Goal: Task Accomplishment & Management: Complete application form

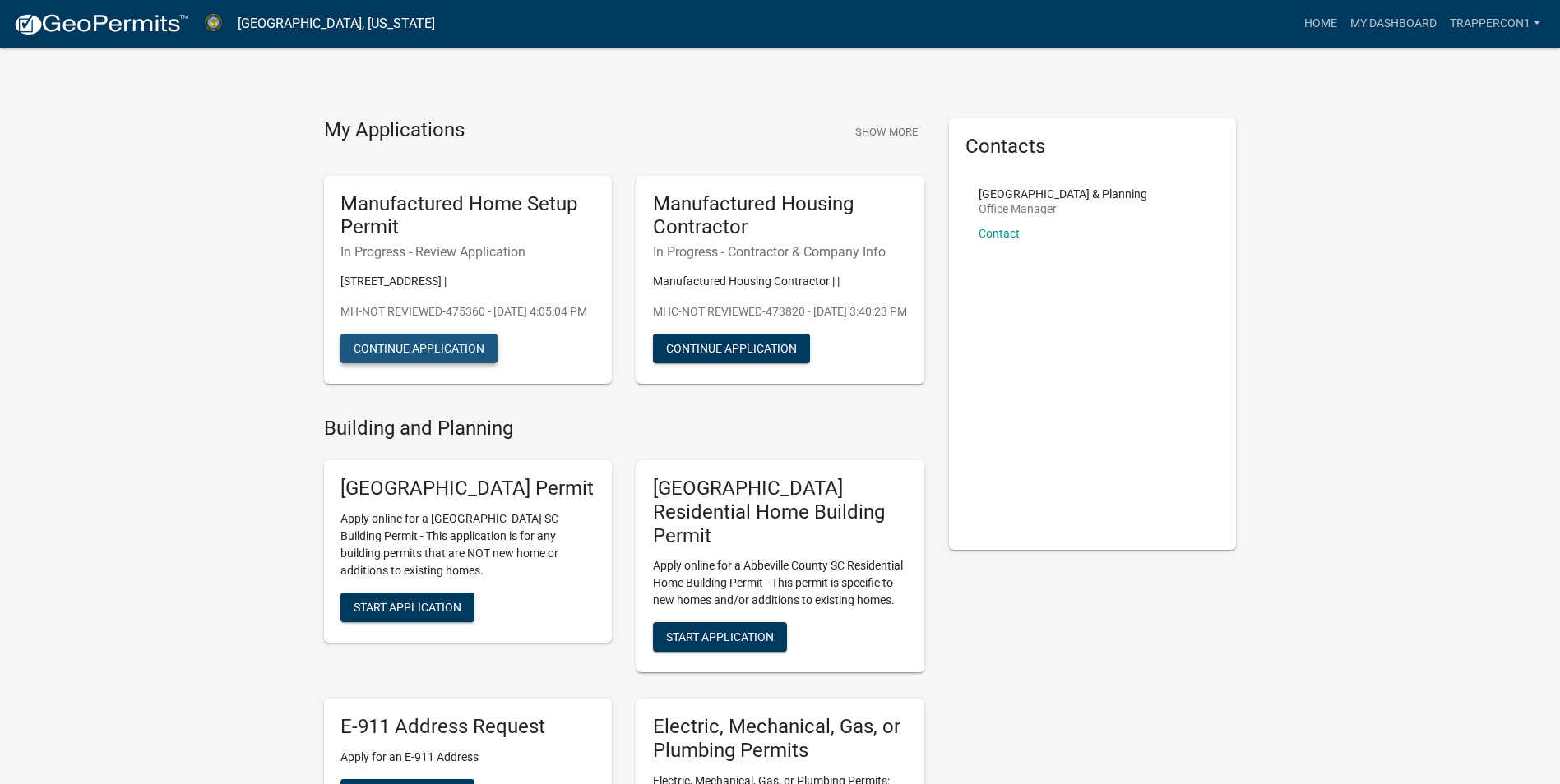
click at [425, 363] on button "Continue Application" at bounding box center [419, 348] width 157 height 29
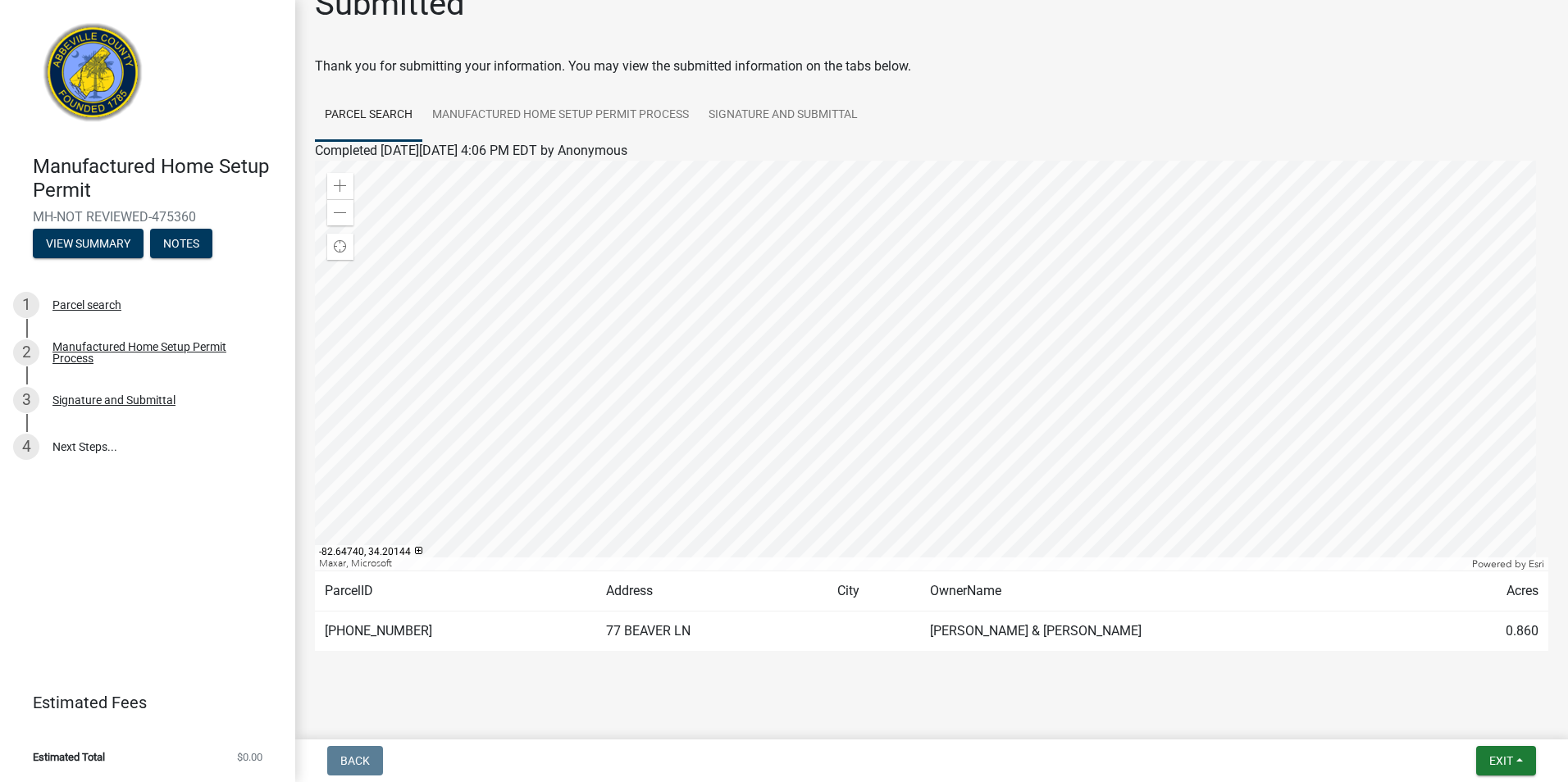
scroll to position [50, 0]
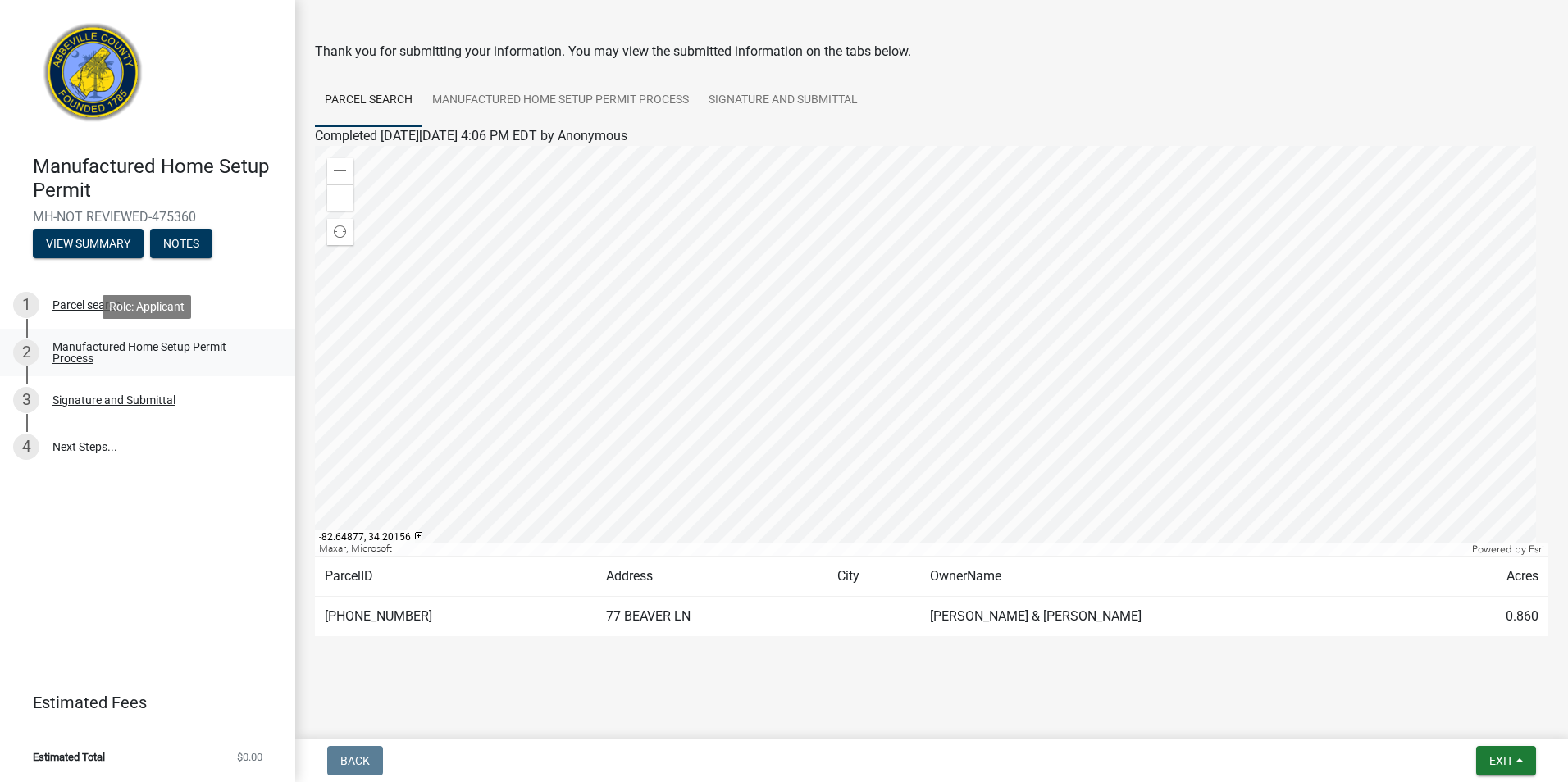
click at [136, 337] on link "2 Manufactured Home Setup Permit Process" at bounding box center [147, 352] width 295 height 47
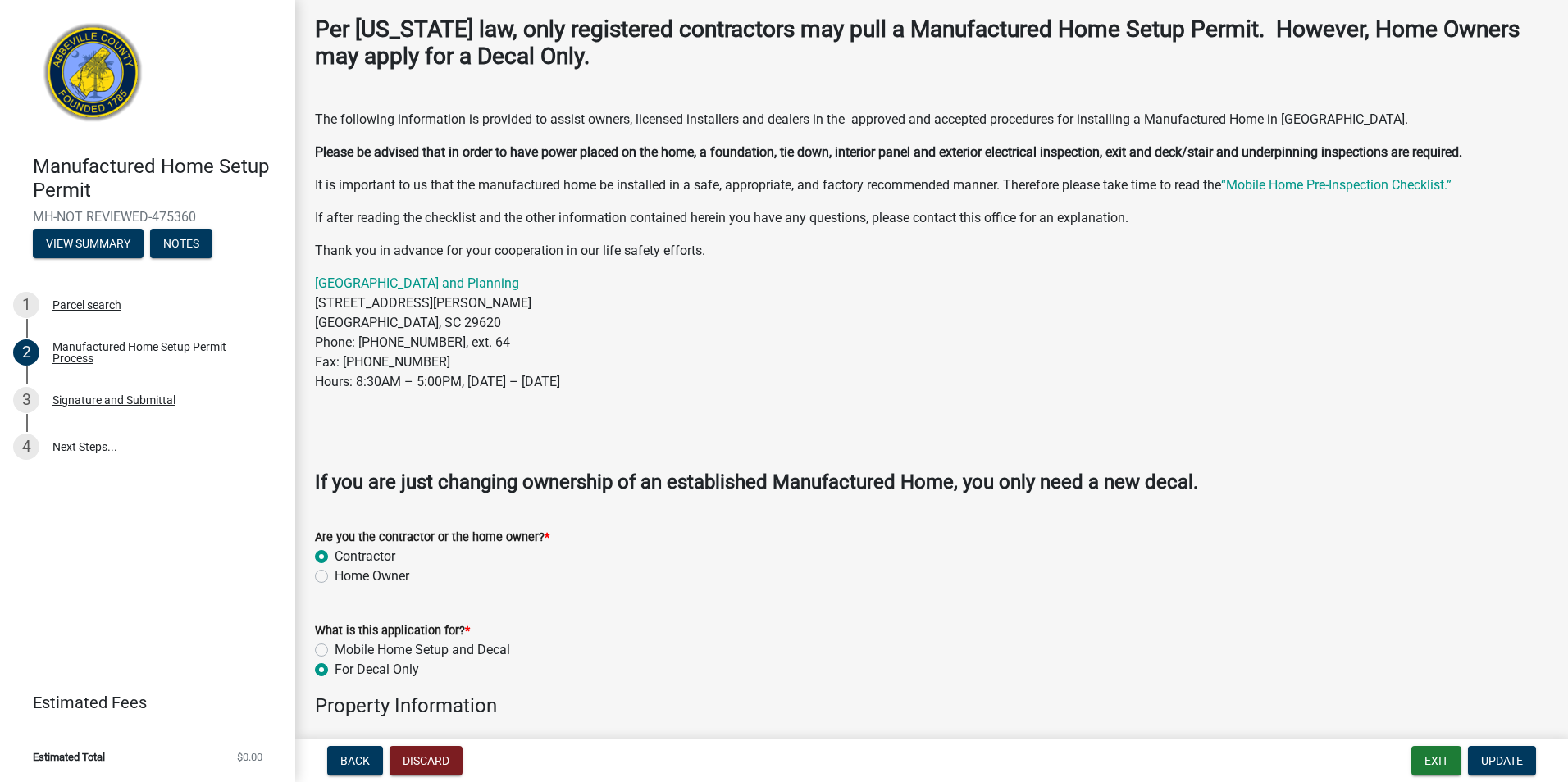
scroll to position [164, 0]
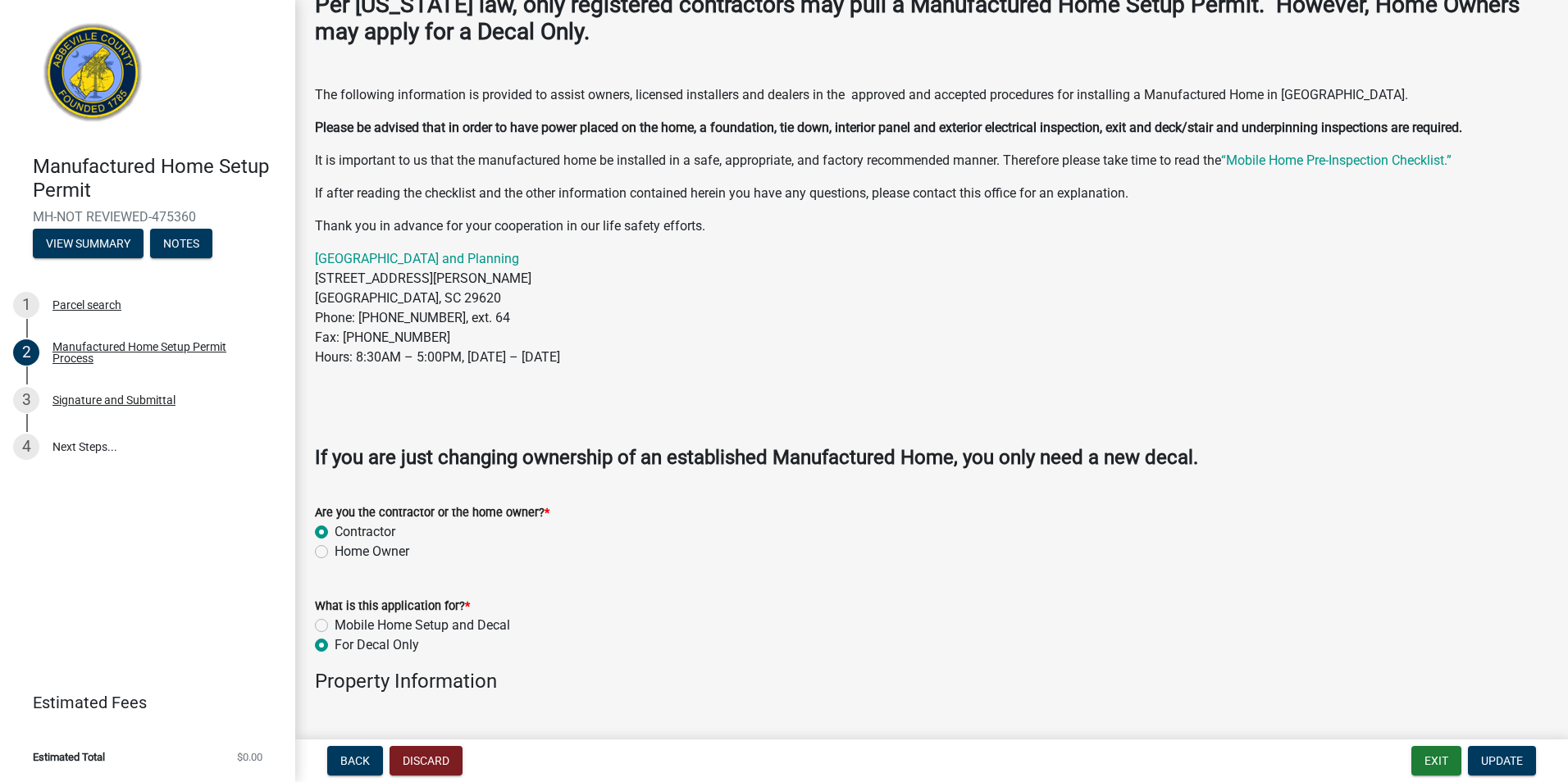
click at [335, 627] on label "Mobile Home Setup and Decal" at bounding box center [422, 625] width 175 height 20
click at [335, 626] on input "Mobile Home Setup and Decal" at bounding box center [340, 621] width 10 height 10
radio input "true"
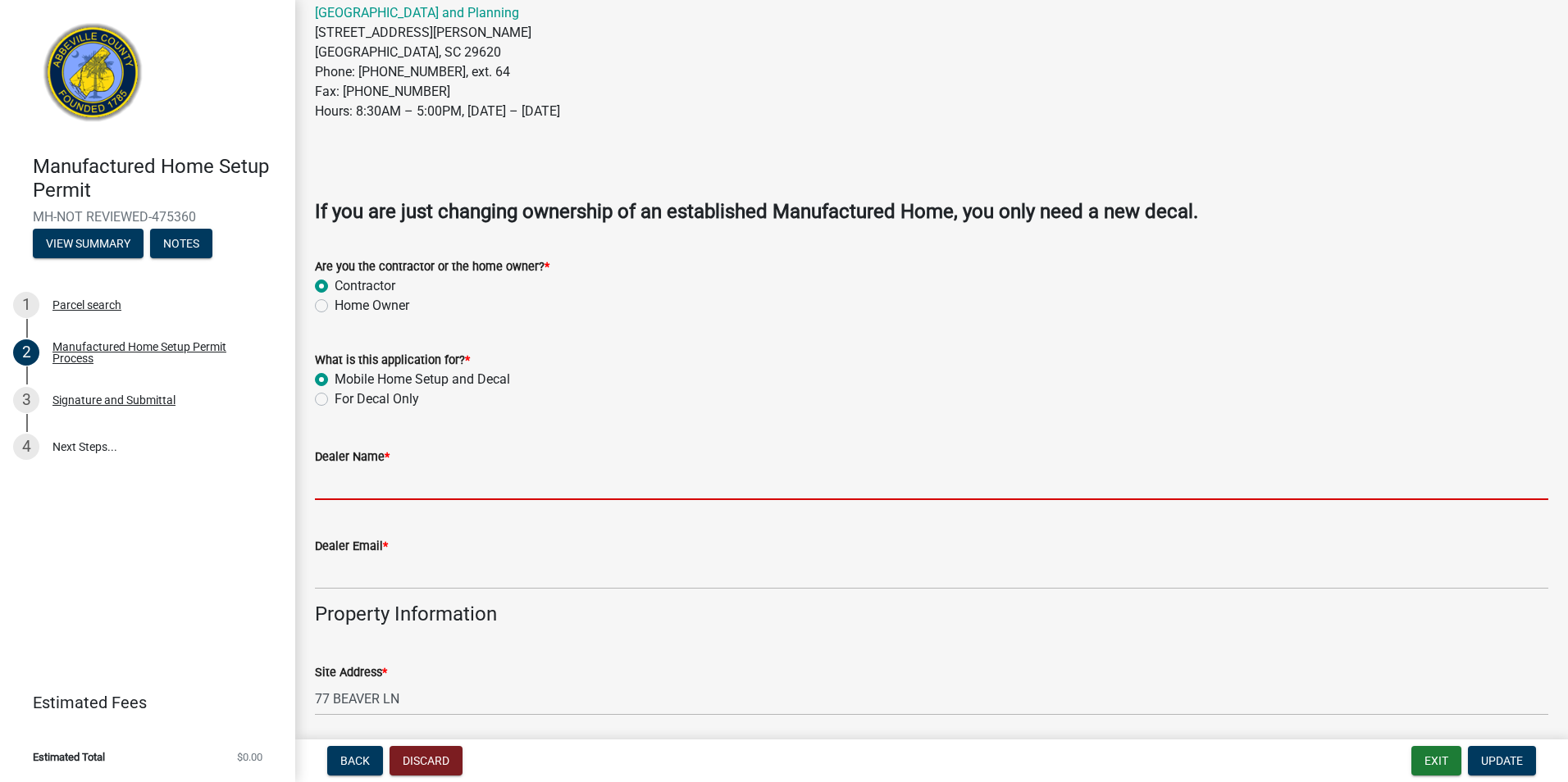
click at [430, 478] on input "Dealer Name *" at bounding box center [932, 483] width 1233 height 34
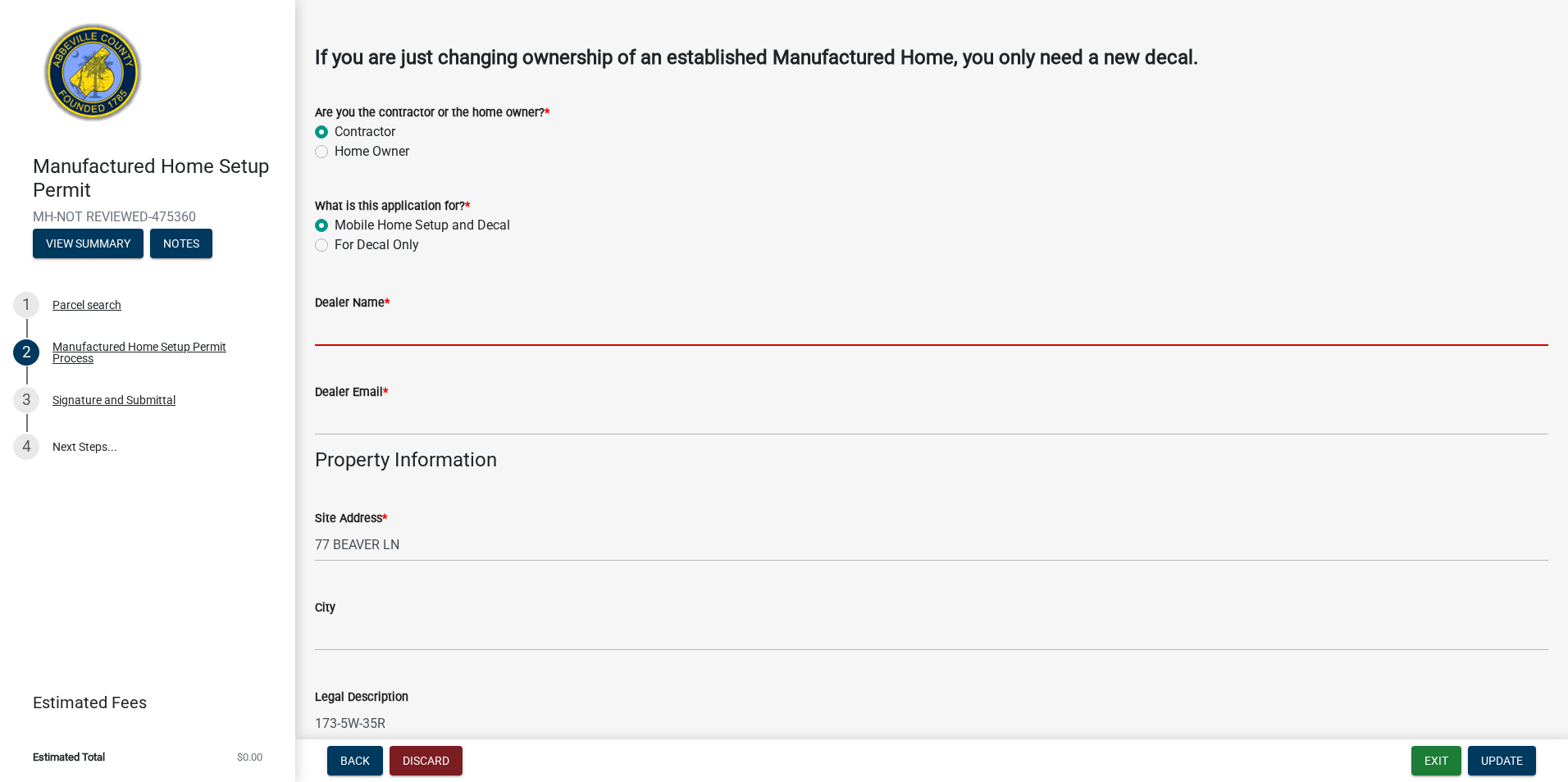
scroll to position [574, 0]
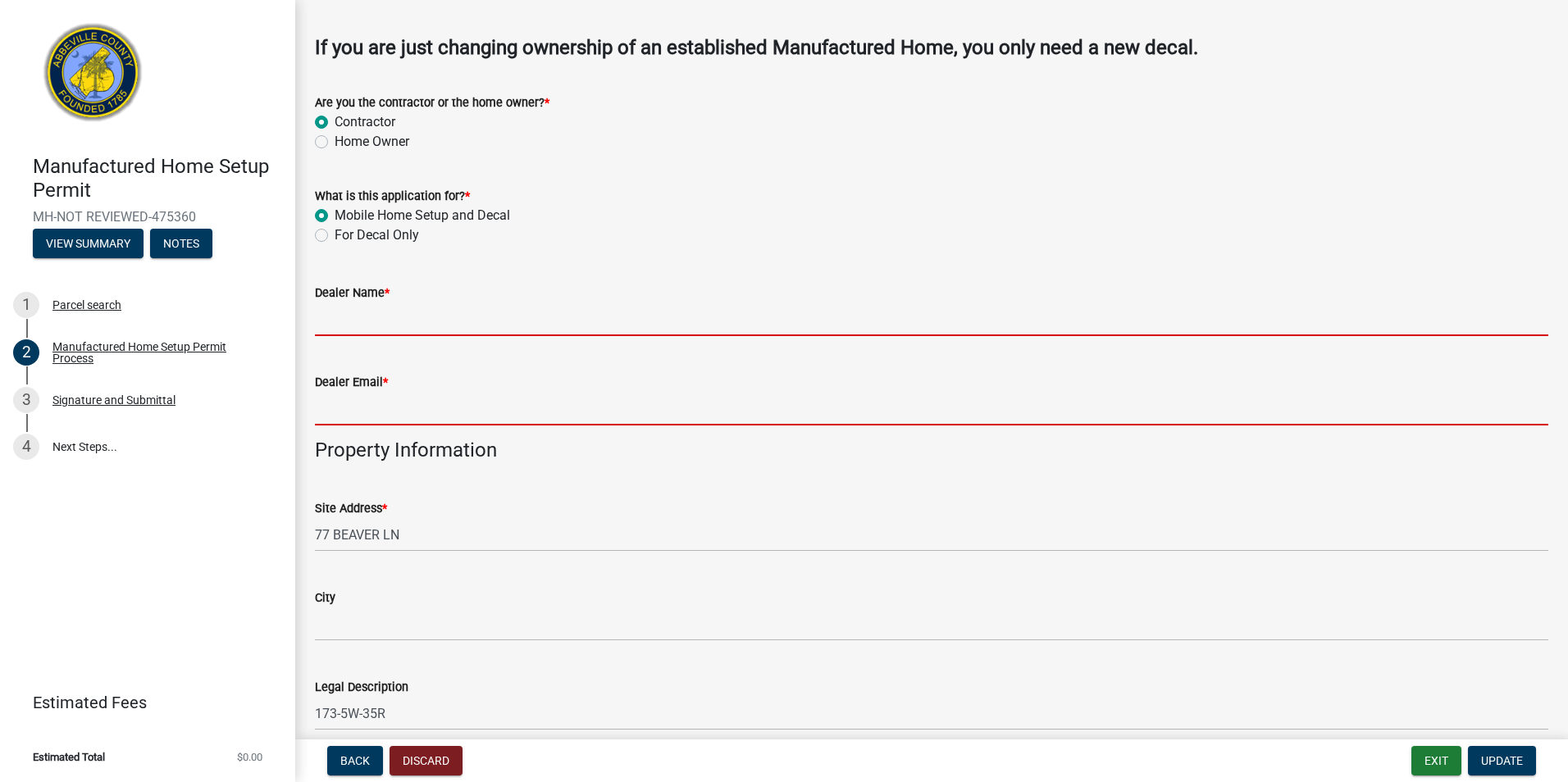
click at [474, 418] on input "Dealer Email *" at bounding box center [932, 409] width 1233 height 34
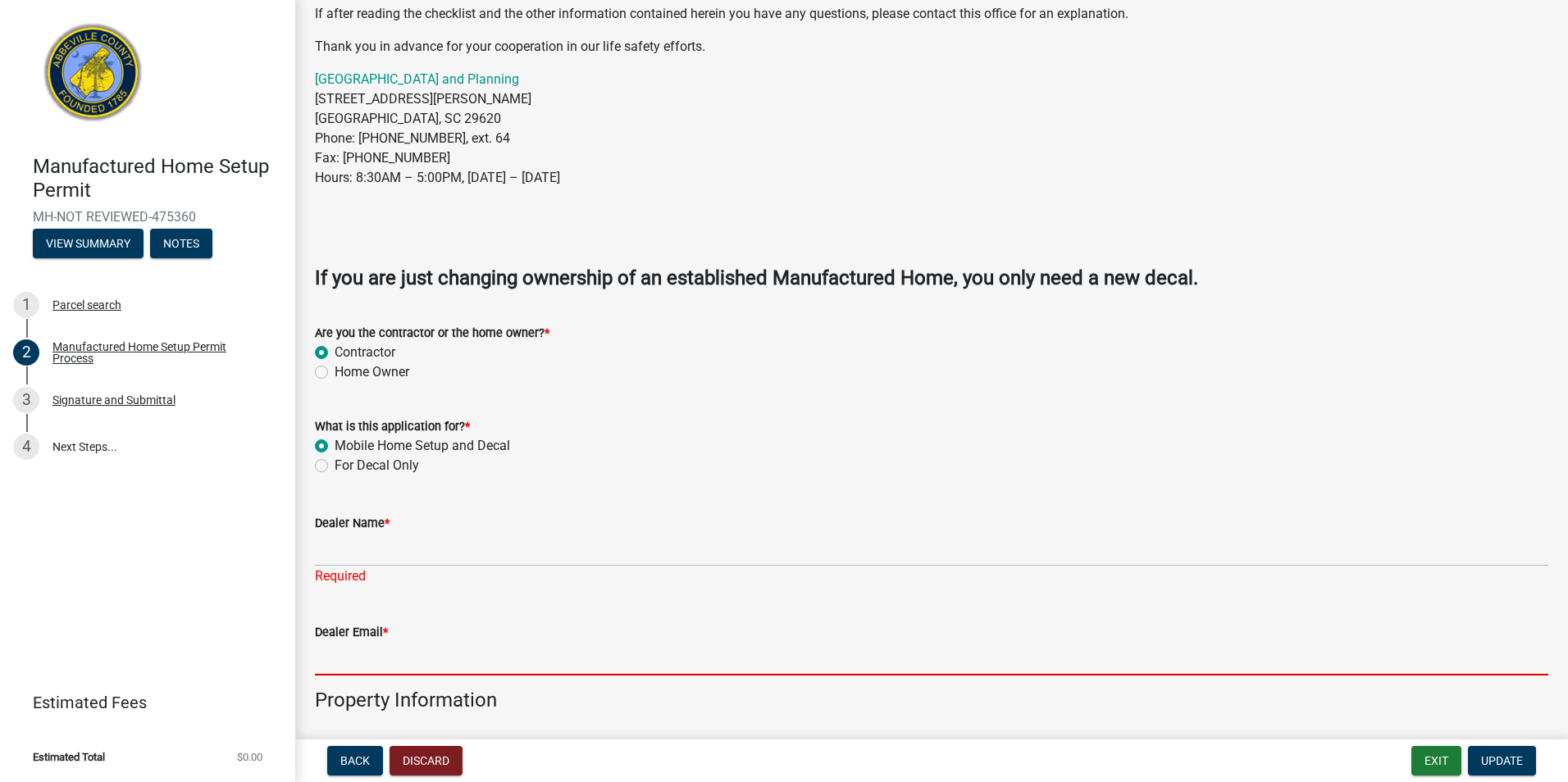
scroll to position [410, 0]
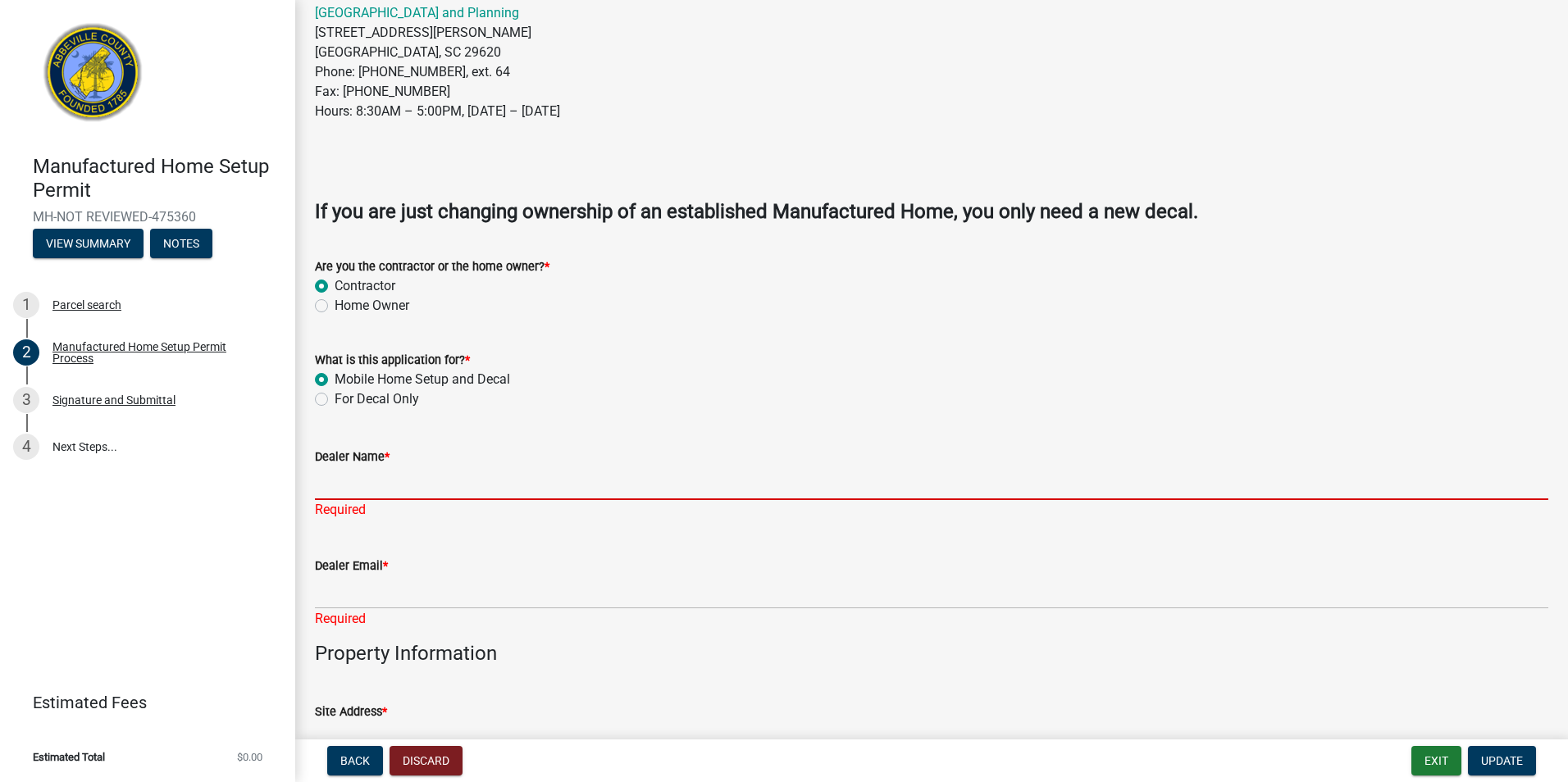
click at [354, 478] on input "Dealer Name *" at bounding box center [932, 483] width 1233 height 34
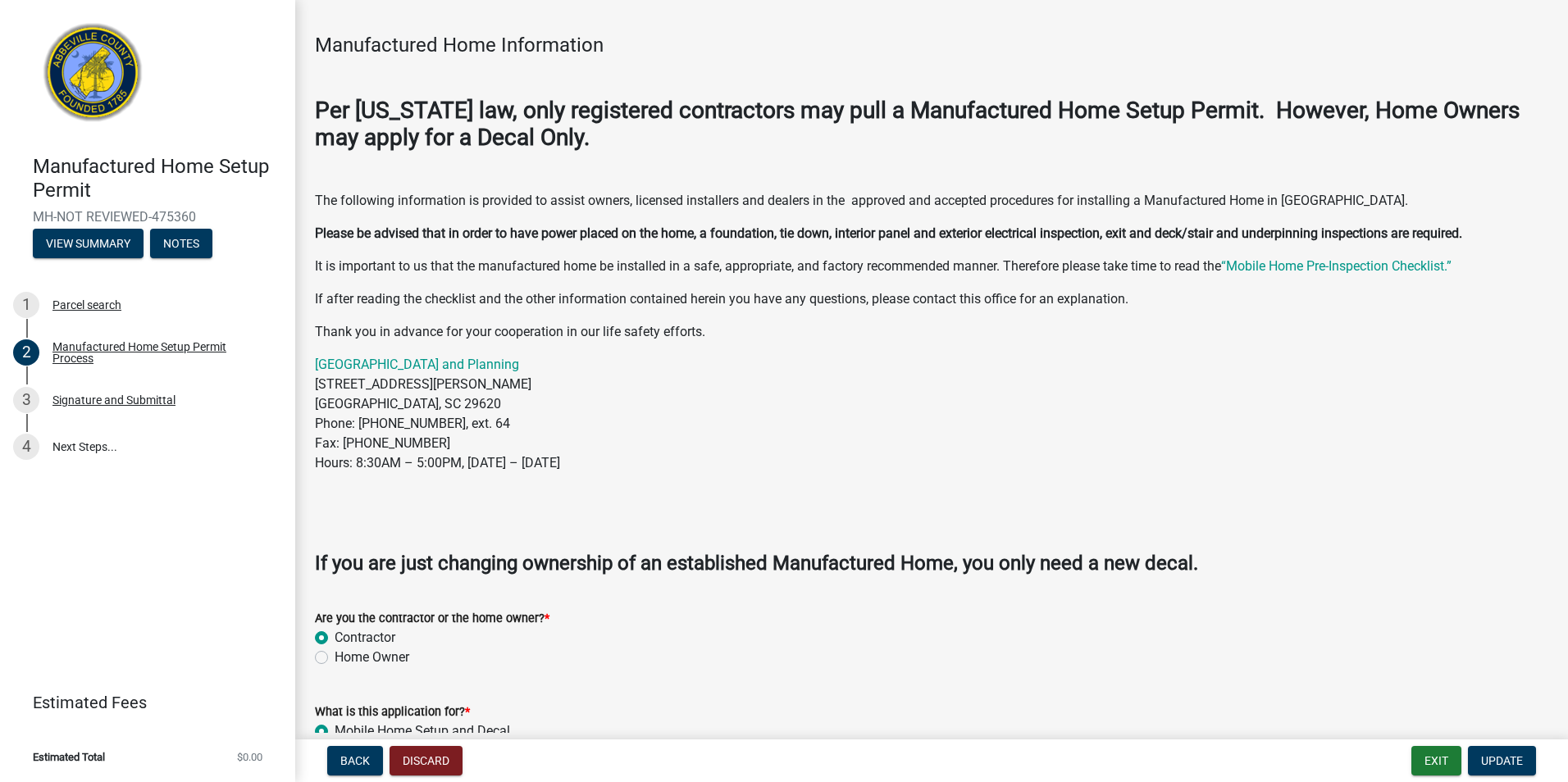
scroll to position [0, 0]
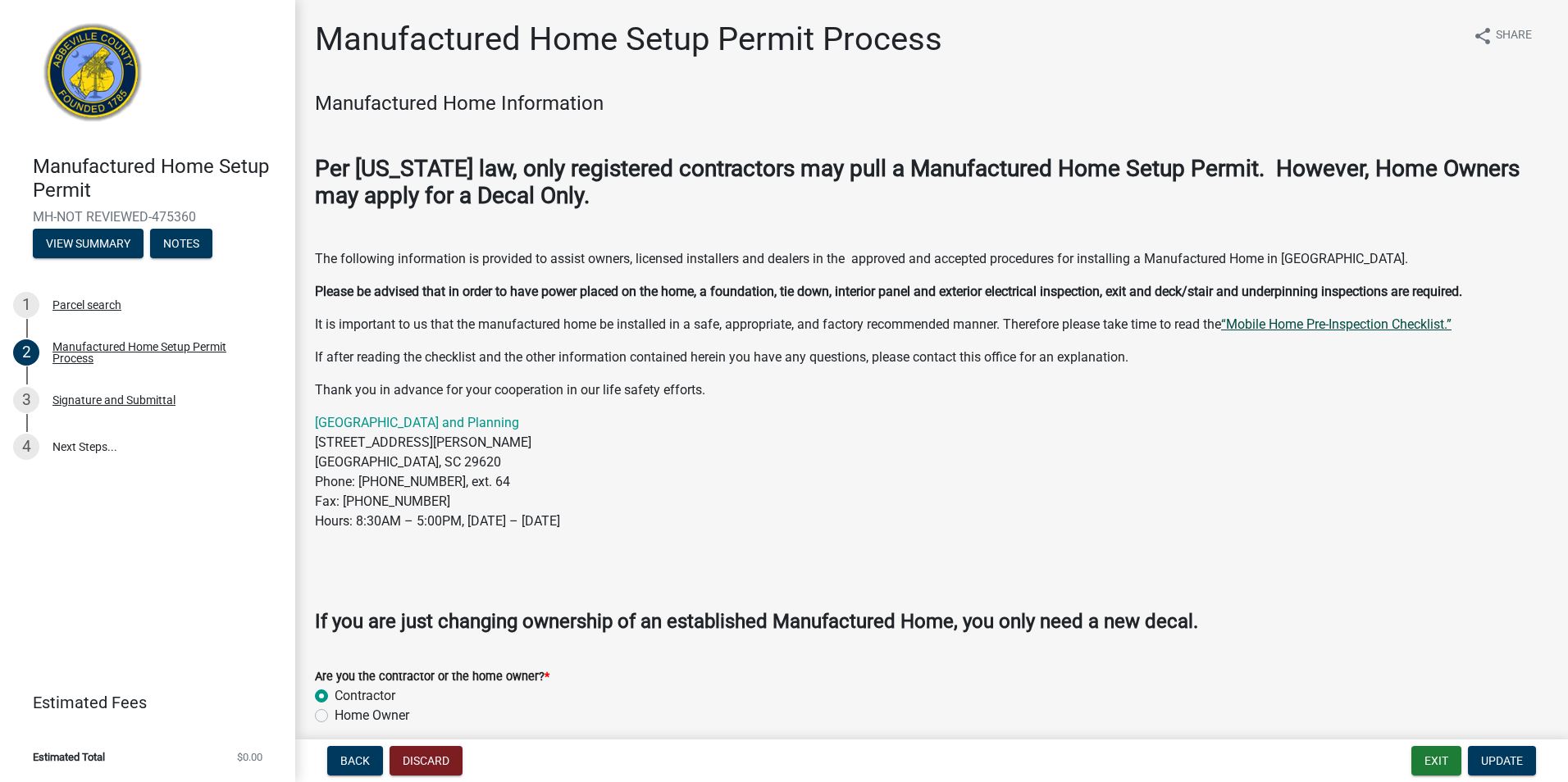
click at [1323, 325] on link "“Mobile Home Pre-Inspection Checklist.”" at bounding box center [1336, 324] width 231 height 15
